Goal: Information Seeking & Learning: Find specific fact

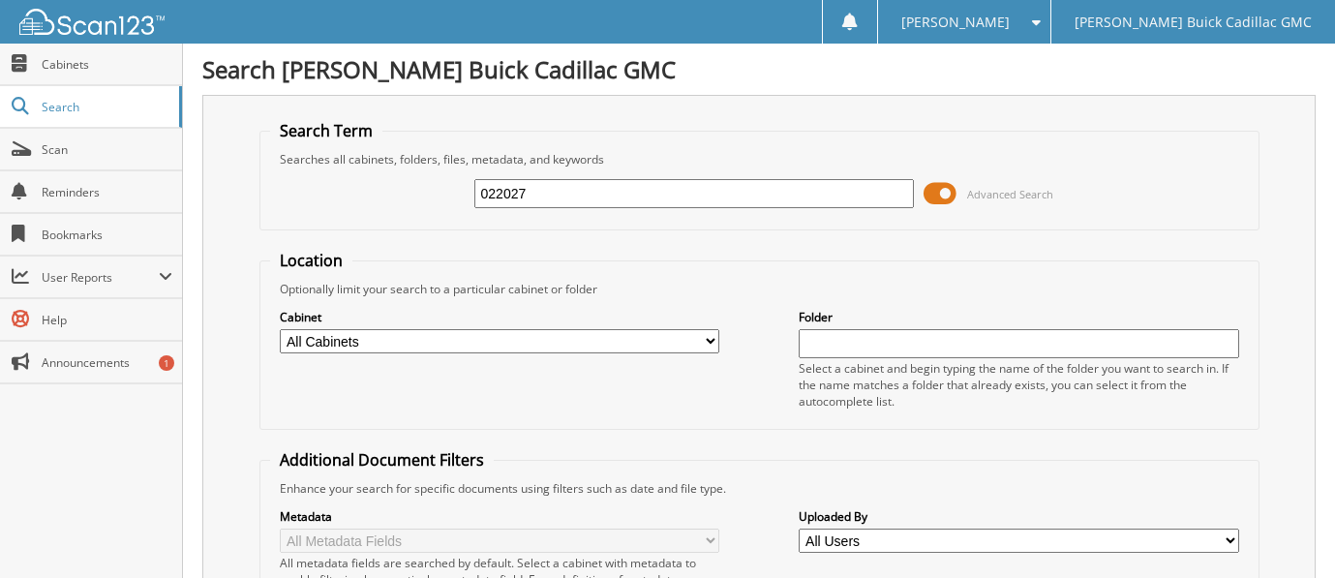
type input "022027"
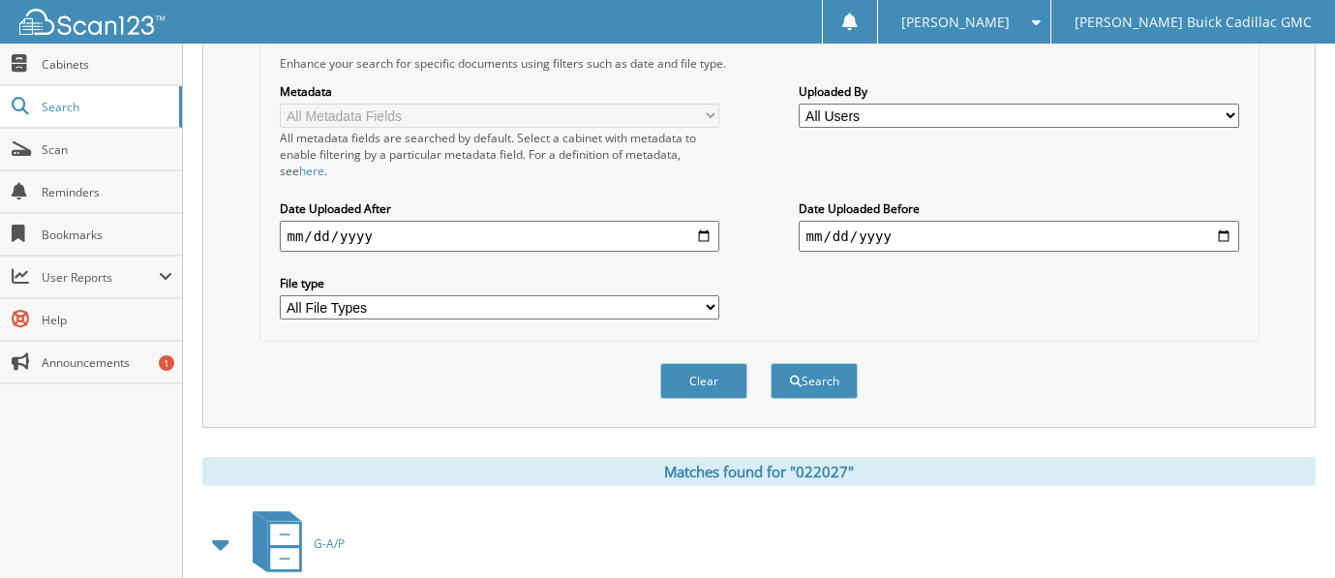
scroll to position [581, 0]
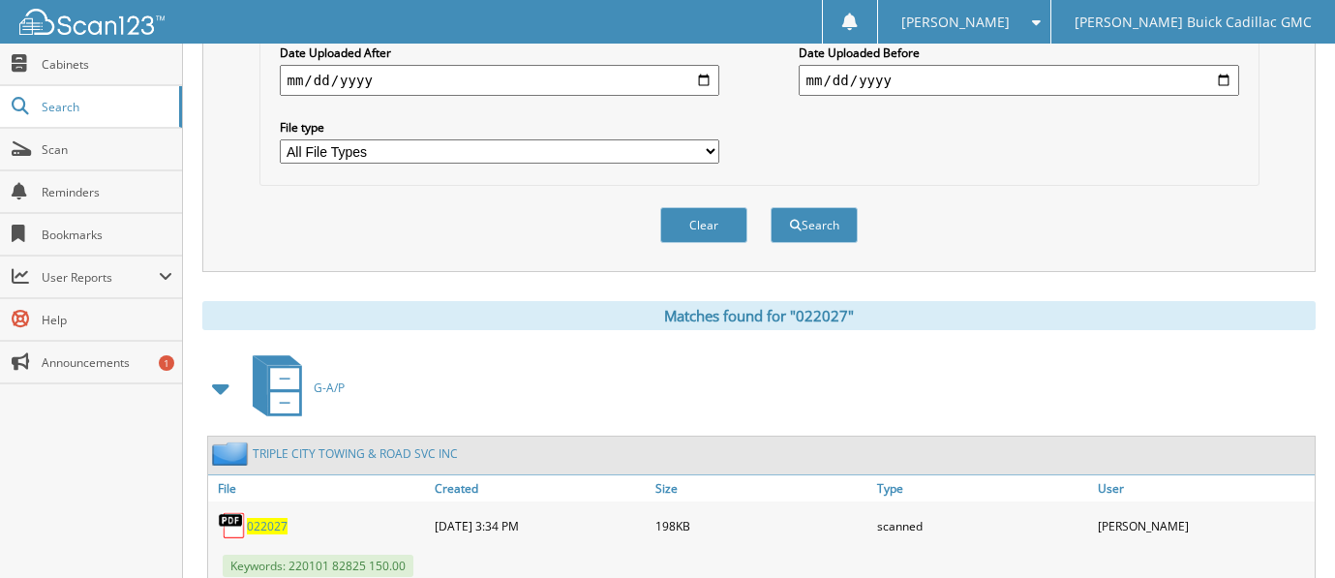
click at [263, 532] on span "022027" at bounding box center [267, 526] width 41 height 16
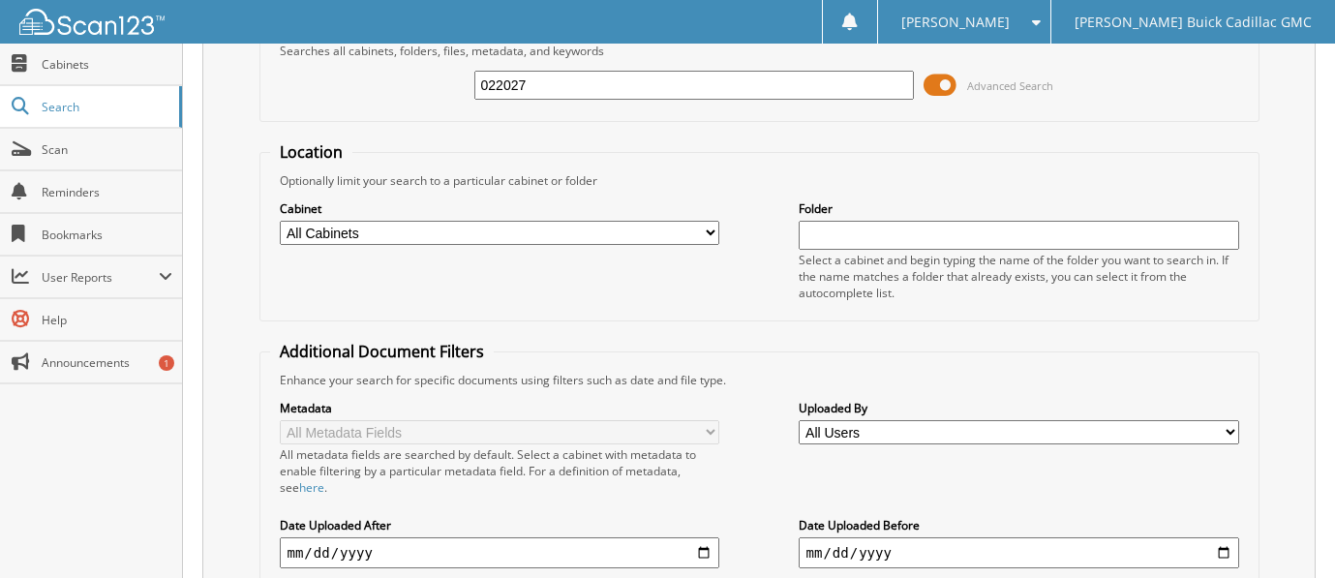
scroll to position [0, 0]
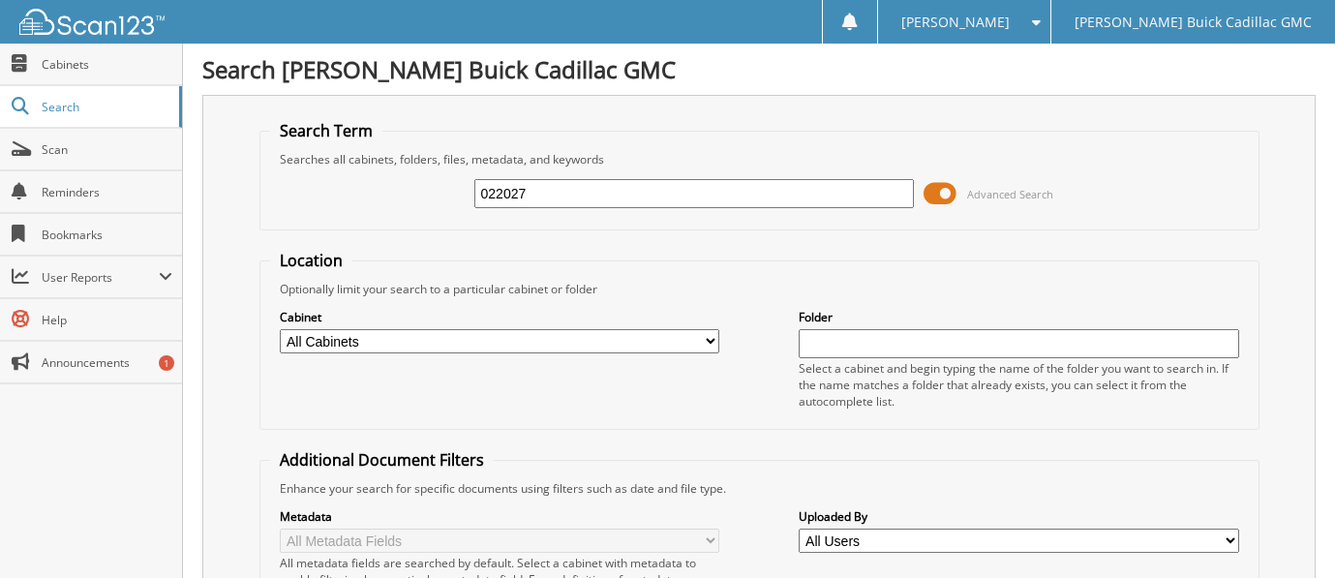
drag, startPoint x: 550, startPoint y: 182, endPoint x: 293, endPoint y: 149, distance: 258.7
click at [279, 160] on fieldset "Search Term Searches all cabinets, folders, files, metadata, and keywords 02202…" at bounding box center [759, 175] width 1000 height 110
type input "016088"
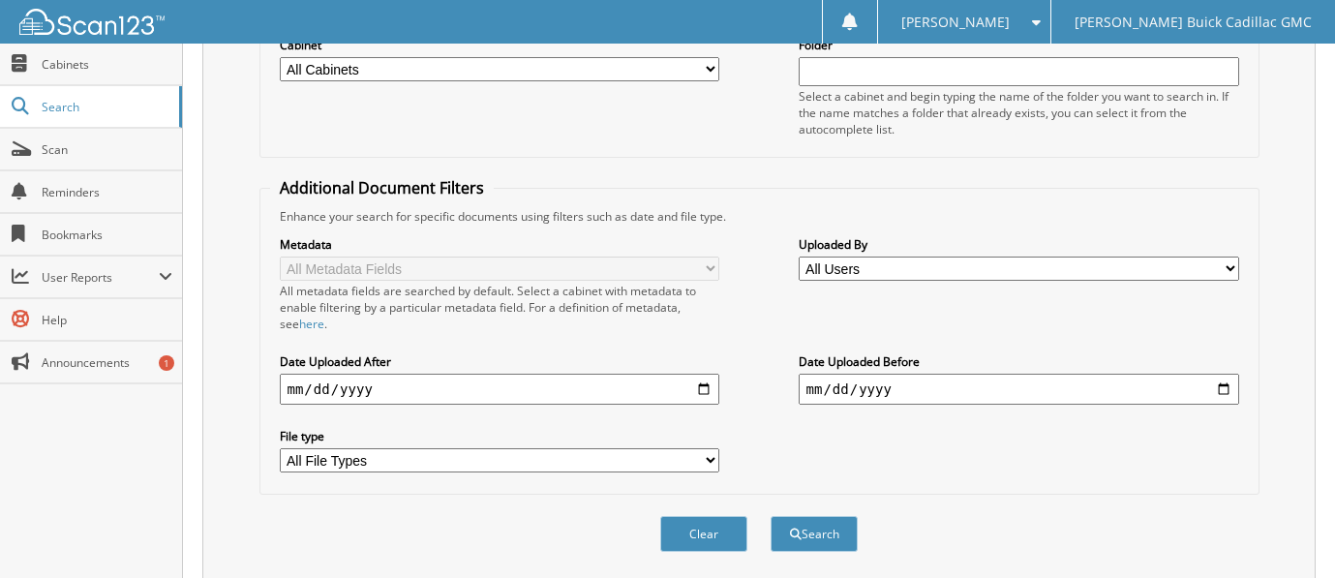
scroll to position [581, 0]
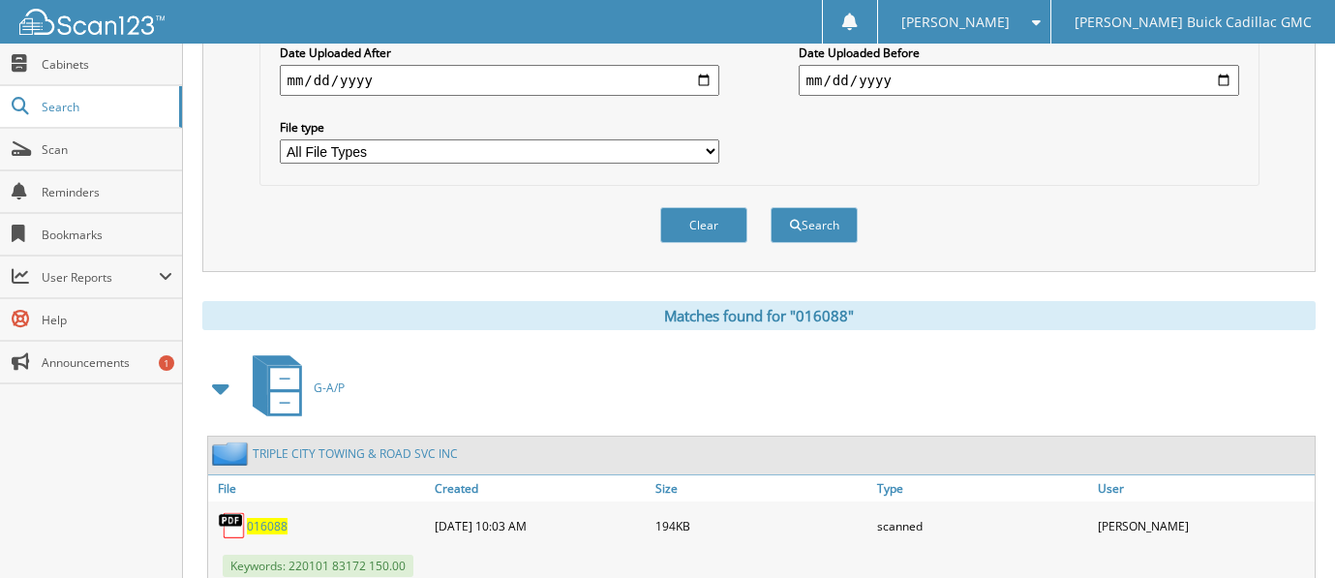
click at [271, 519] on span "016088" at bounding box center [267, 526] width 41 height 16
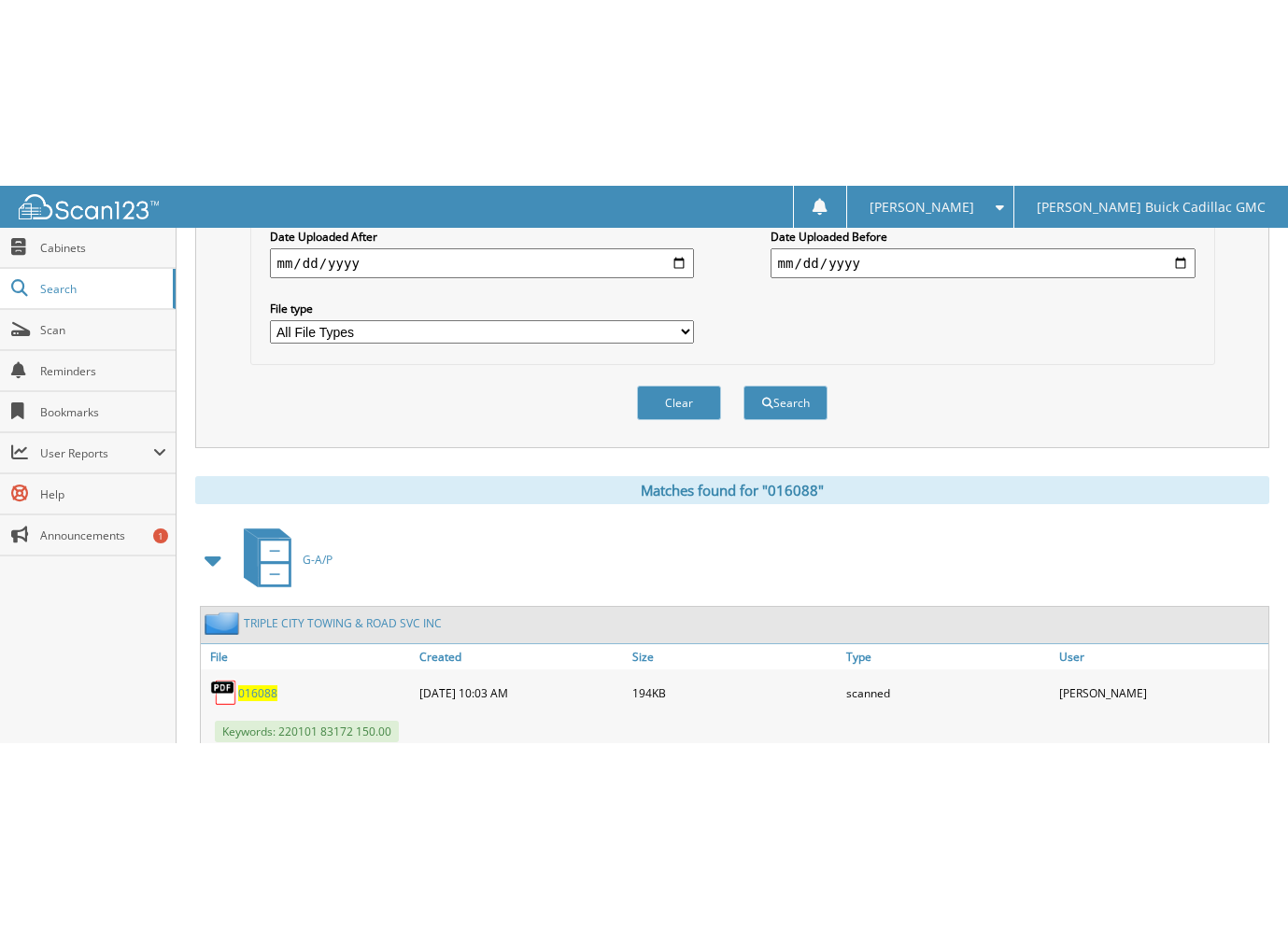
scroll to position [251, 0]
